Goal: Information Seeking & Learning: Find specific page/section

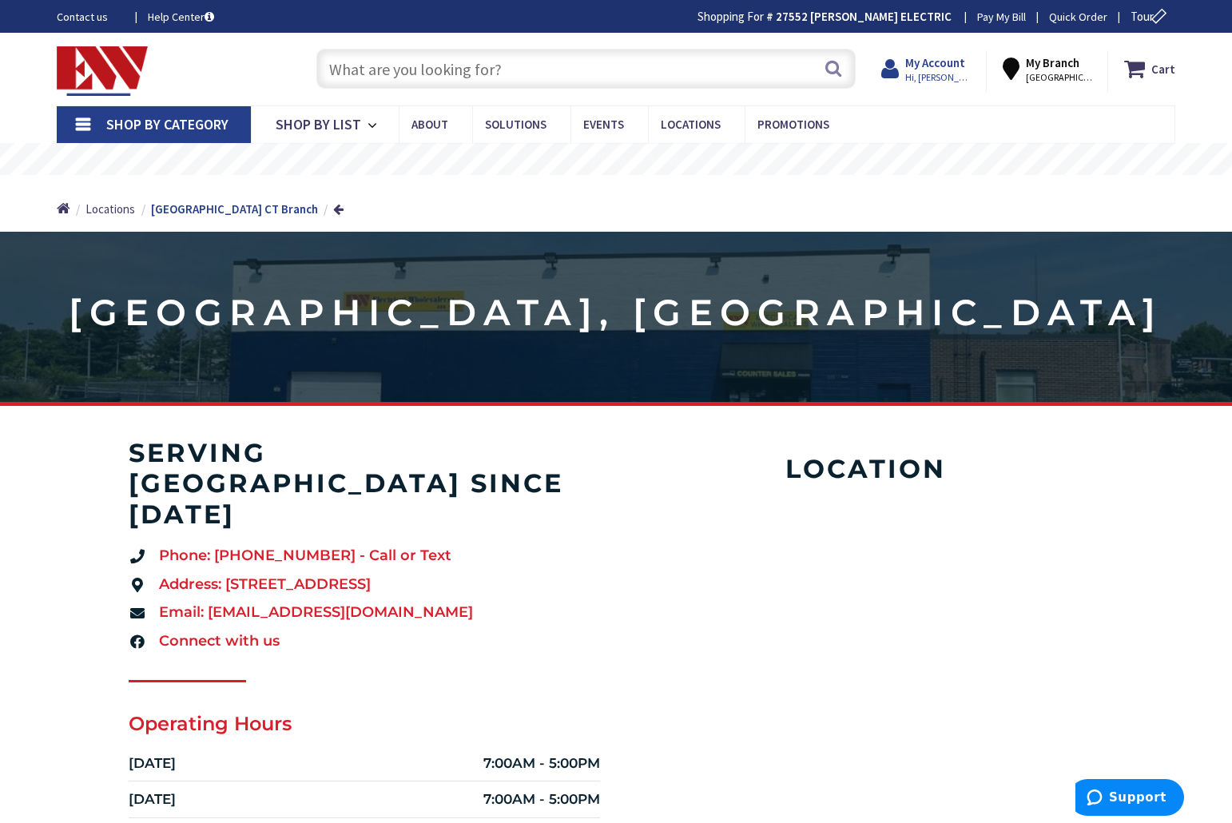
click at [928, 59] on strong "My Account" at bounding box center [935, 62] width 60 height 15
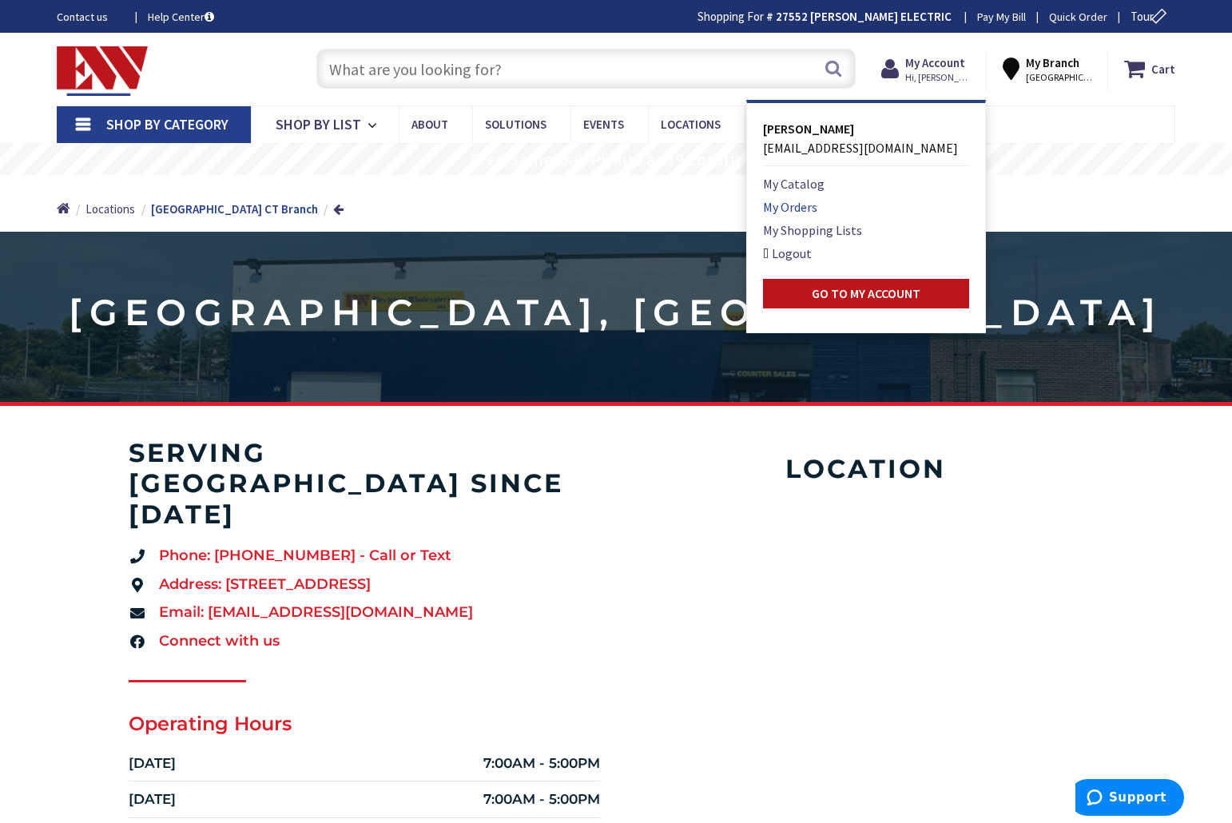
click at [806, 203] on link "My Orders" at bounding box center [790, 206] width 54 height 19
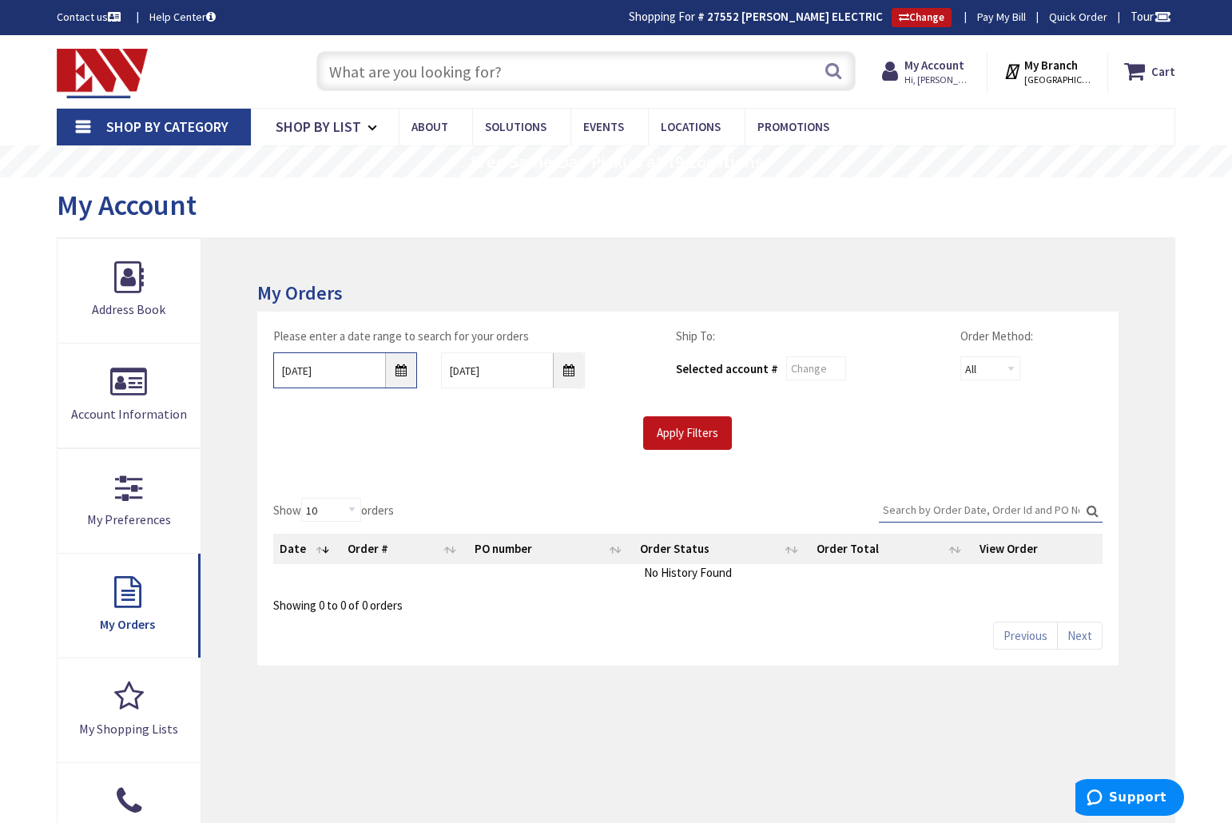
click at [289, 371] on input "8/29/2025" at bounding box center [345, 370] width 144 height 36
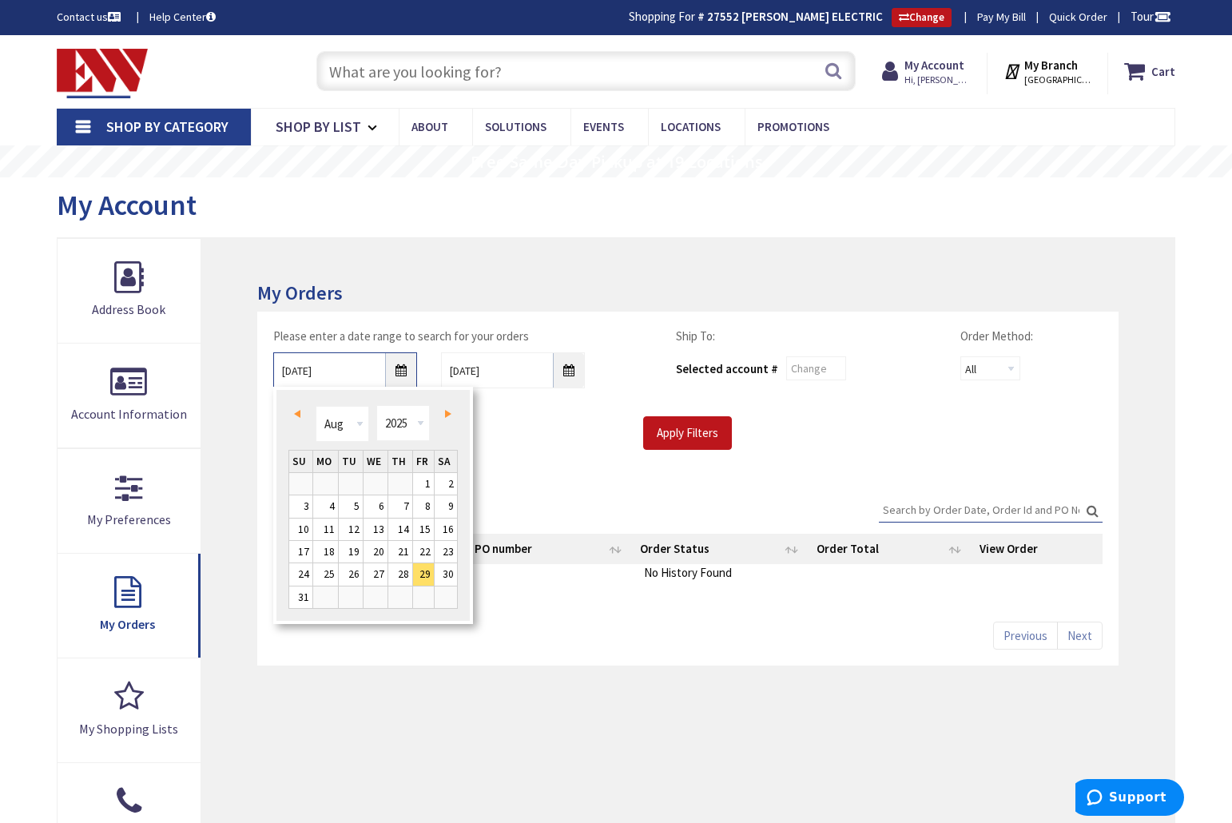
type input "6/29/2025"
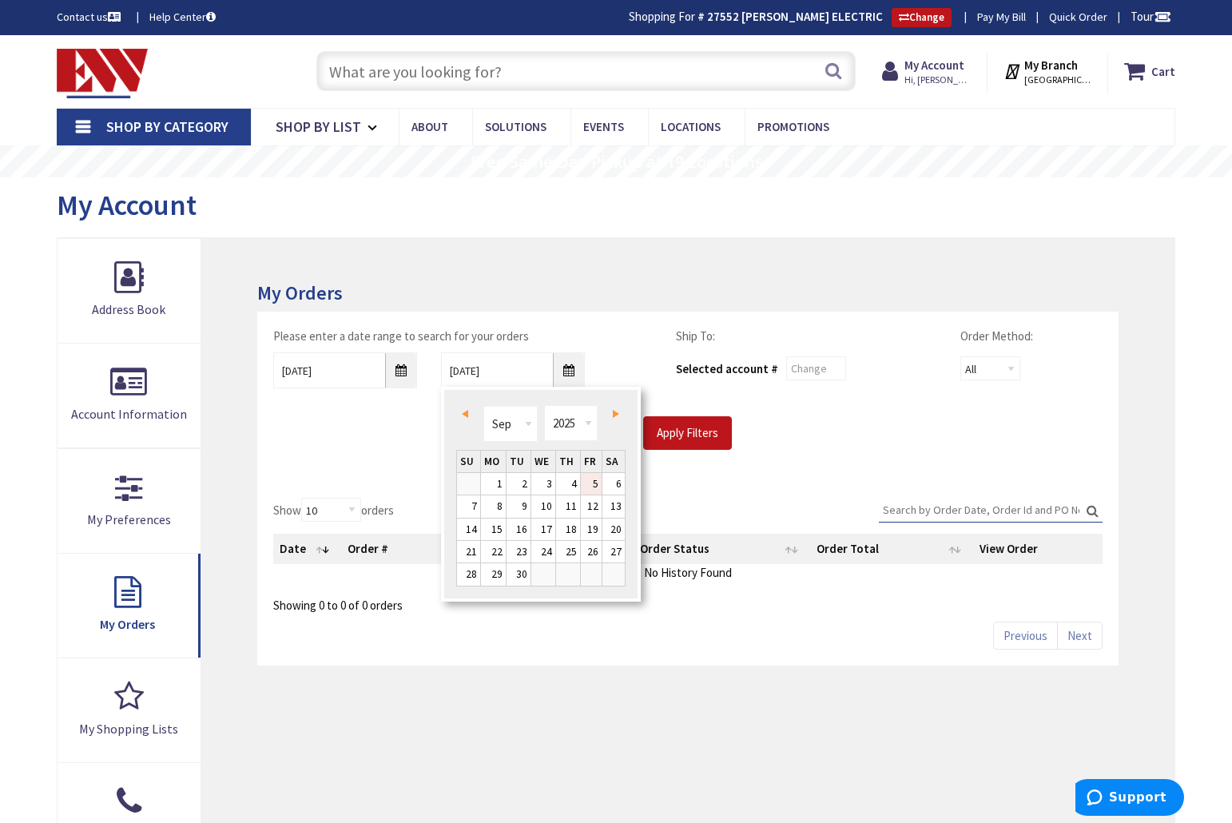
click at [908, 503] on input "Search:" at bounding box center [991, 510] width 224 height 24
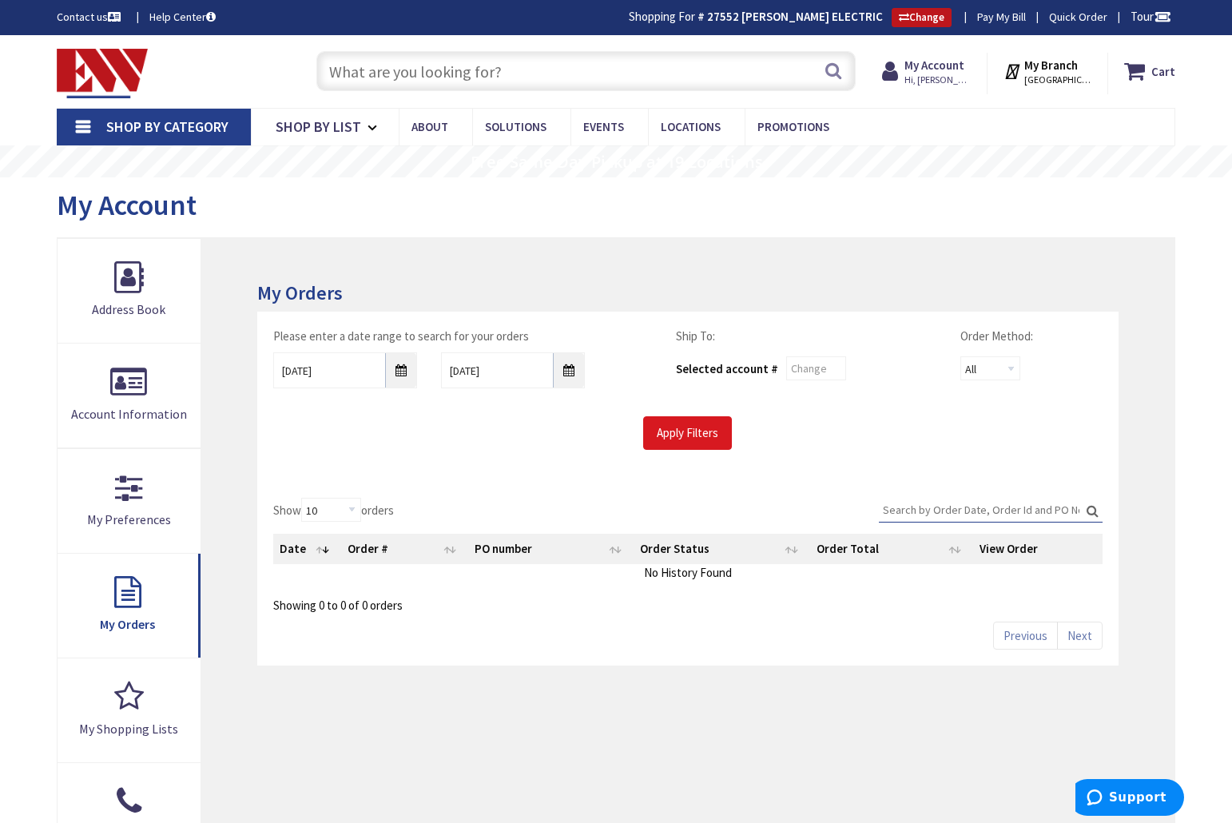
click at [710, 437] on input "Apply Filters" at bounding box center [687, 433] width 89 height 34
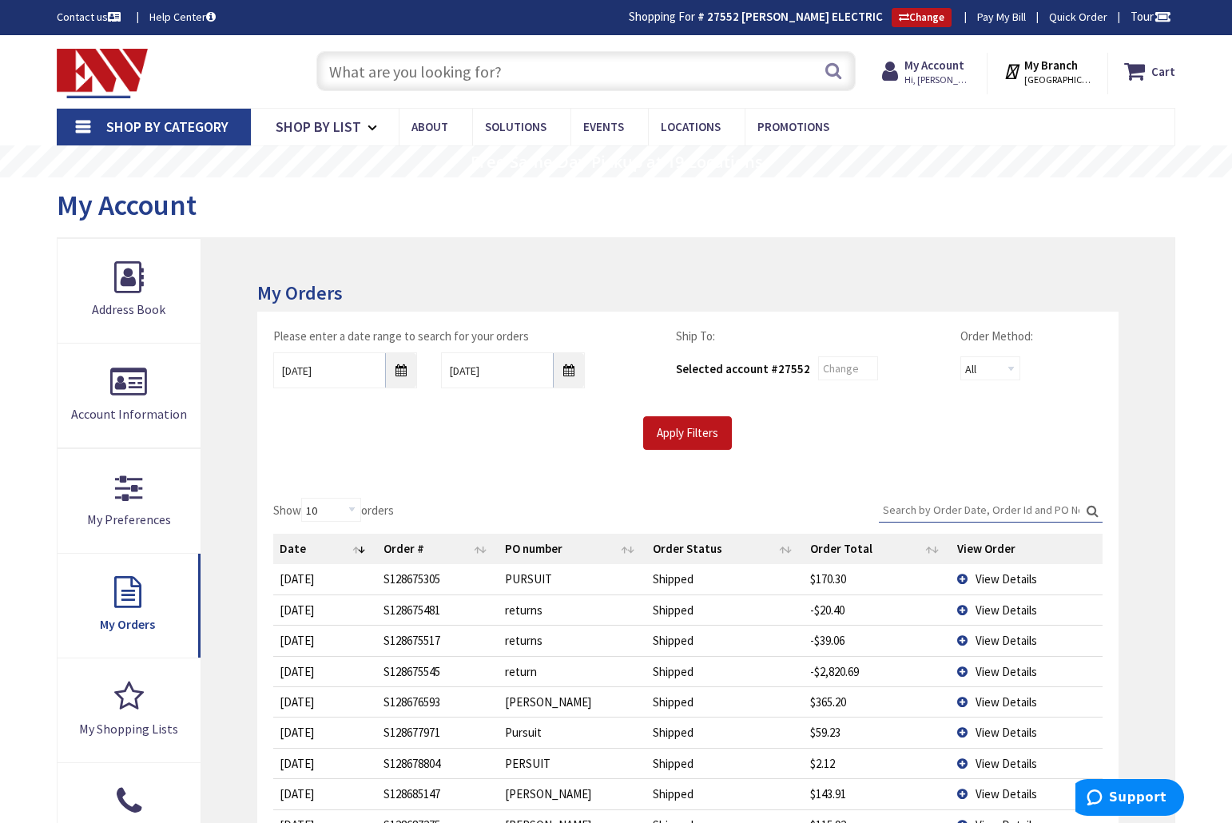
click at [909, 503] on input "Search:" at bounding box center [991, 510] width 224 height 24
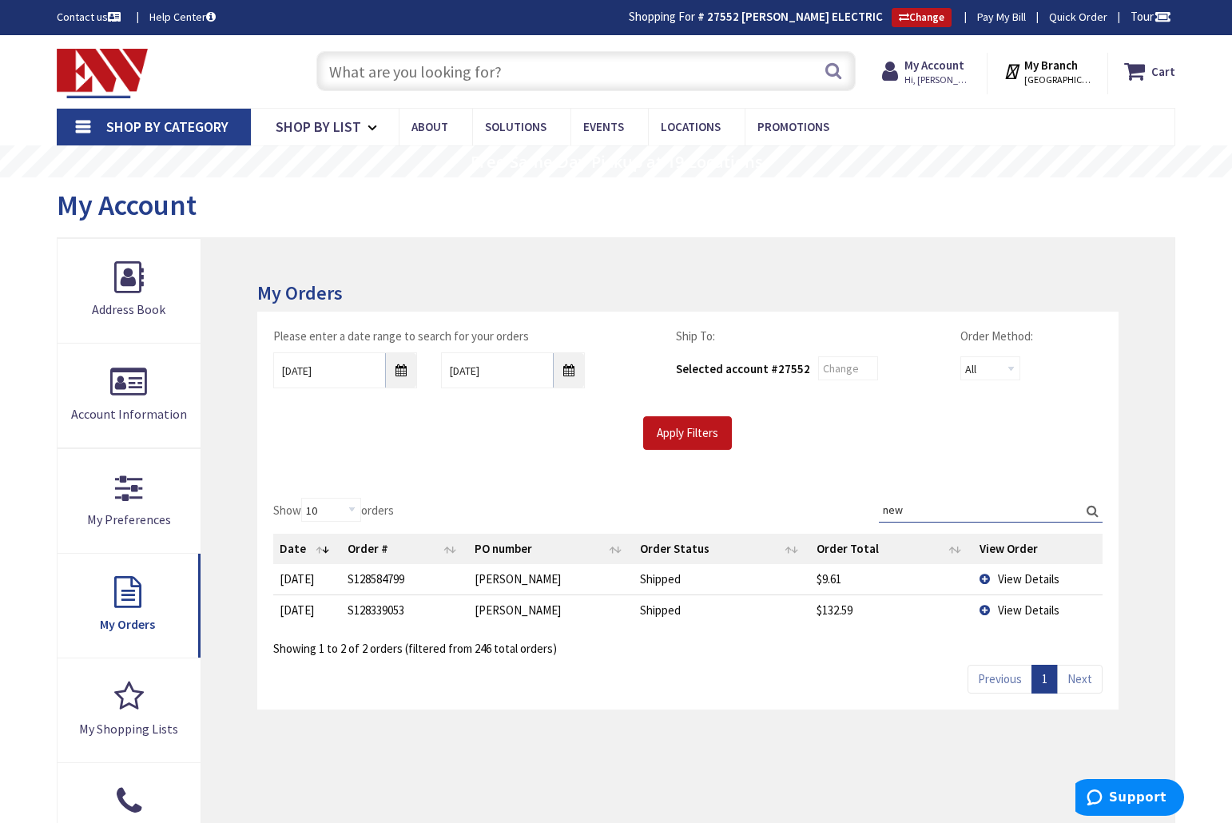
type input "new"
click at [1029, 608] on span "View Details" at bounding box center [1029, 610] width 62 height 15
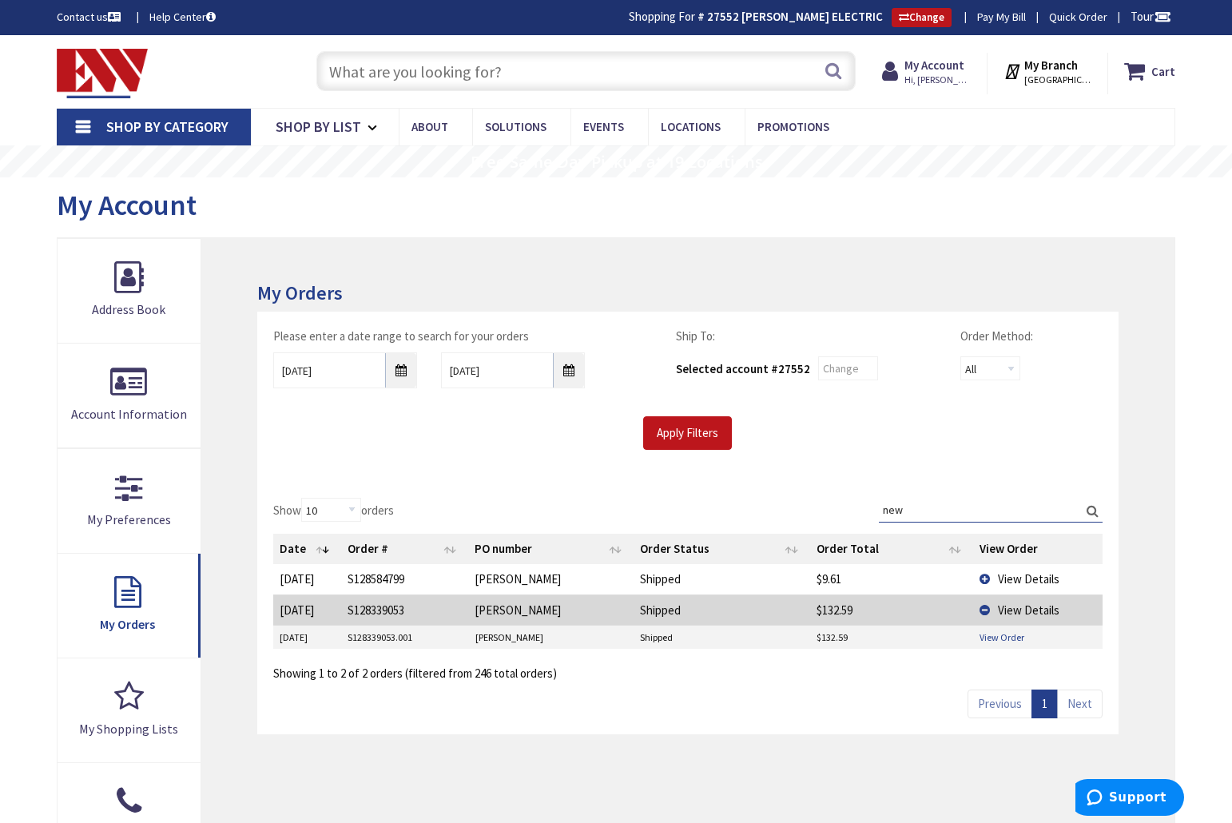
click at [1002, 633] on link "View Order" at bounding box center [1002, 638] width 45 height 14
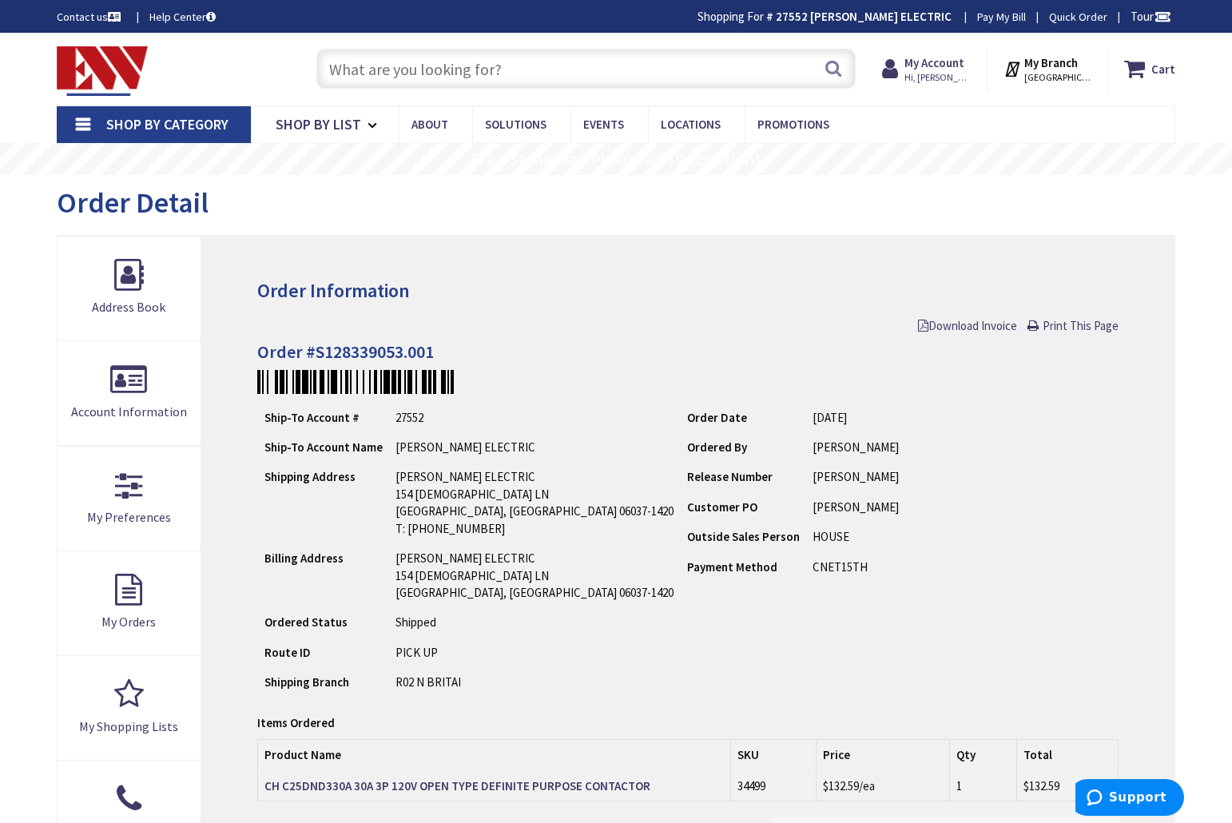
click at [494, 77] on input "text" at bounding box center [585, 69] width 539 height 40
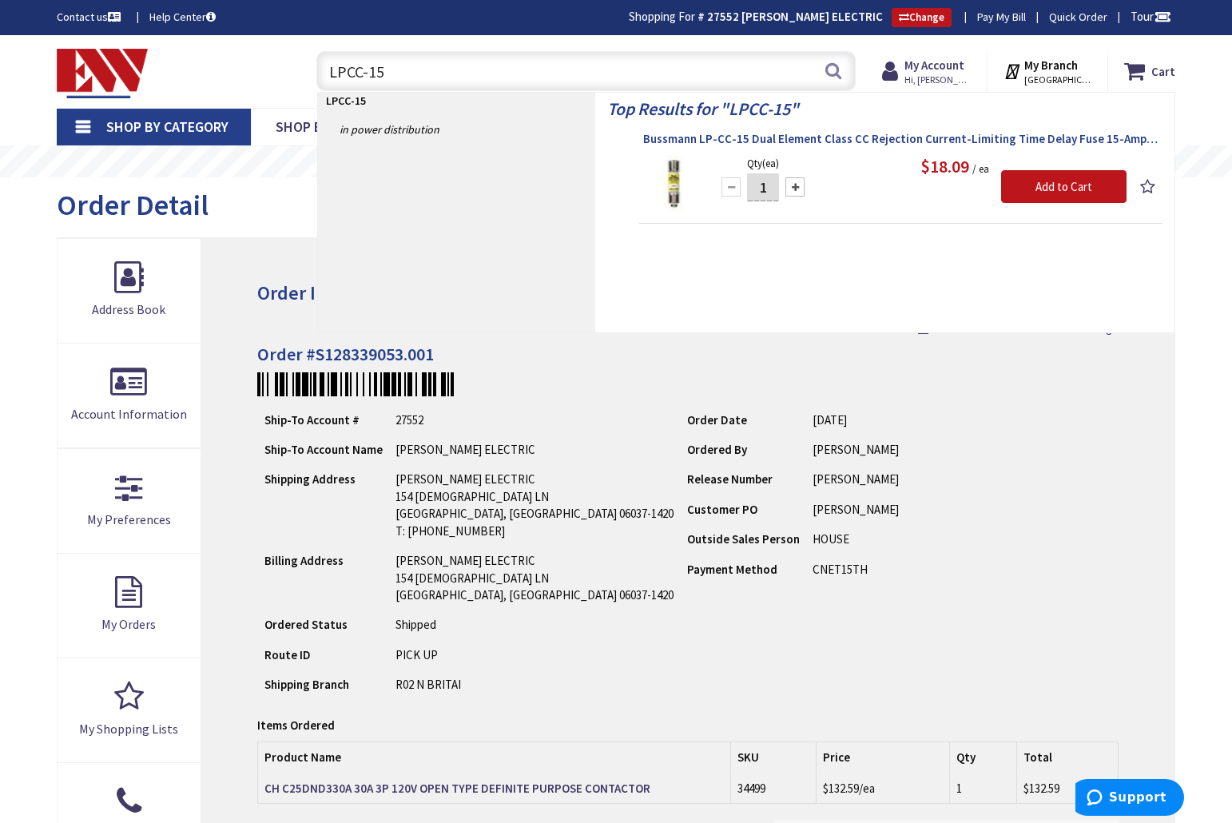
type input "LPCC-15"
click at [771, 141] on span "Bussmann LP-CC-15 Dual Element Class CC Rejection Current-Limiting Time Delay F…" at bounding box center [900, 139] width 515 height 16
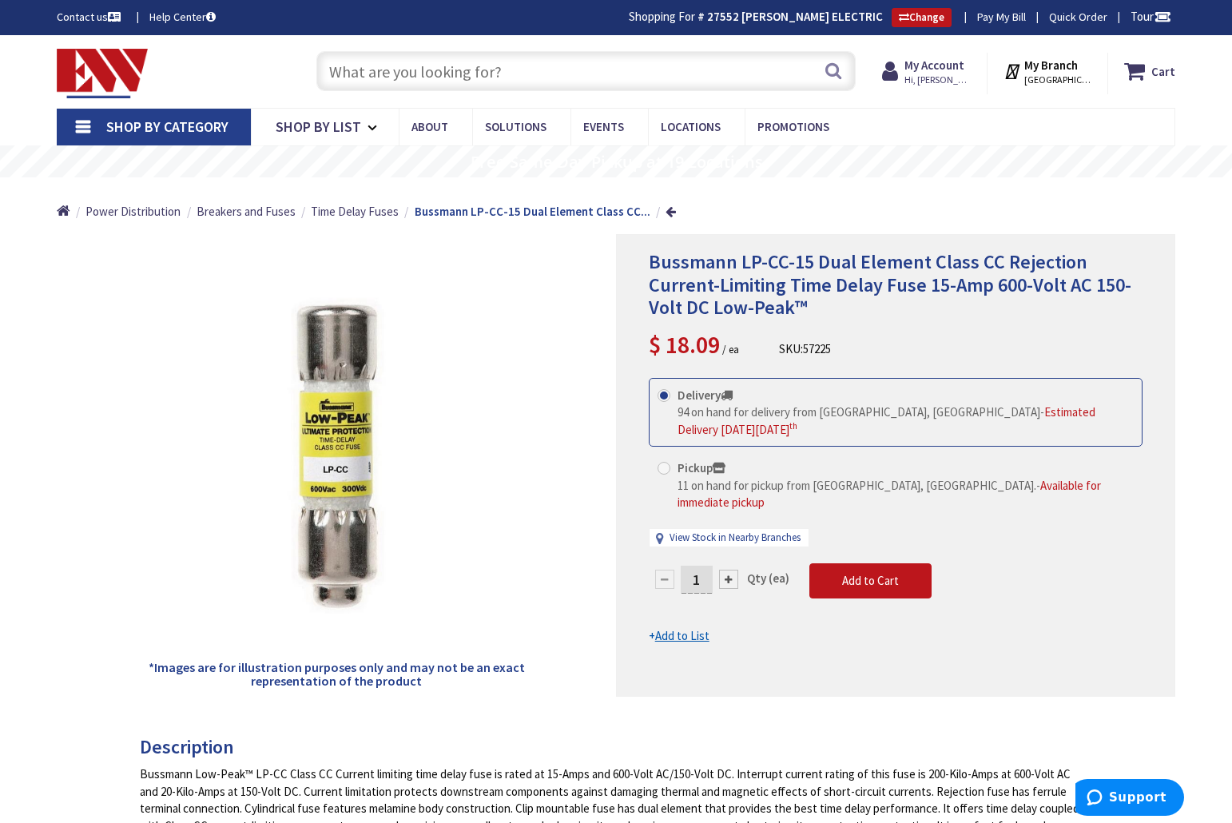
click at [384, 69] on input "text" at bounding box center [585, 71] width 539 height 40
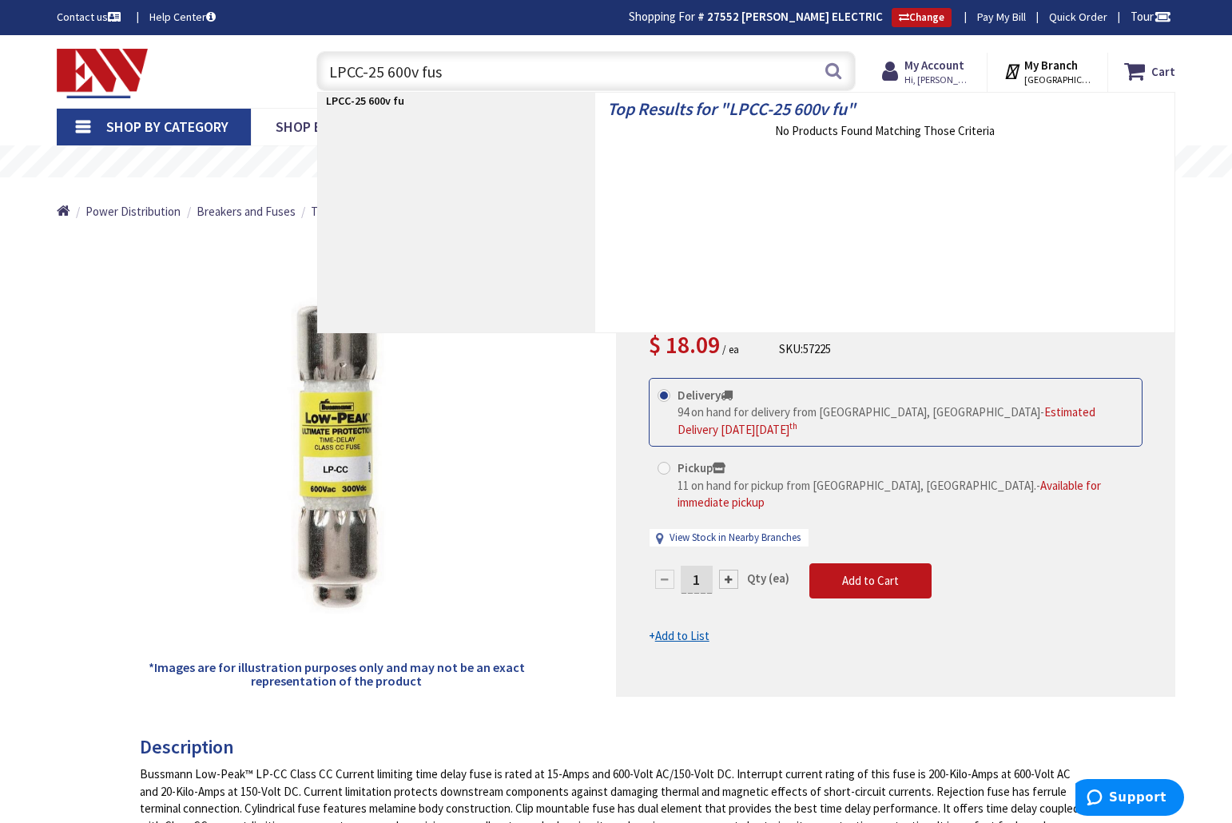
type input "LPCC-25 600v fuse"
